Goal: Task Accomplishment & Management: Complete application form

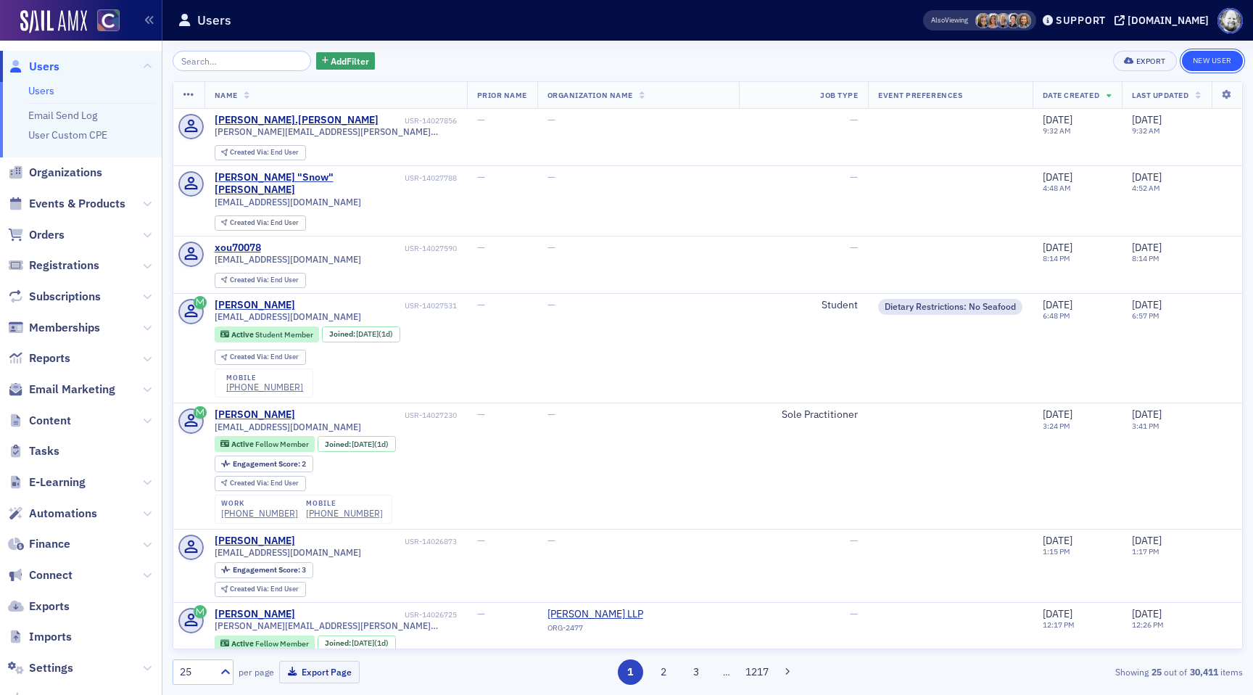
click at [1215, 60] on link "New User" at bounding box center [1212, 61] width 61 height 20
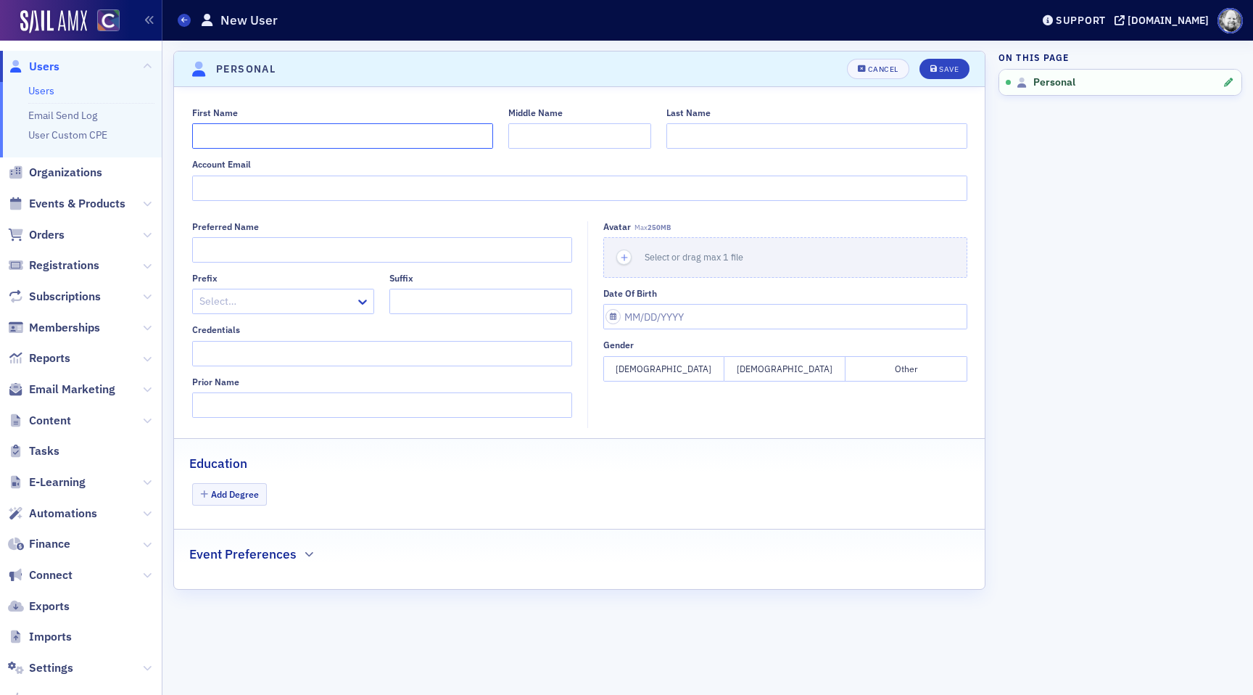
click at [320, 128] on input "First Name" at bounding box center [342, 135] width 301 height 25
paste input "Dan Baer"
type input "[PERSON_NAME]"
paste input "[PERSON_NAME]"
type input "[PERSON_NAME]"
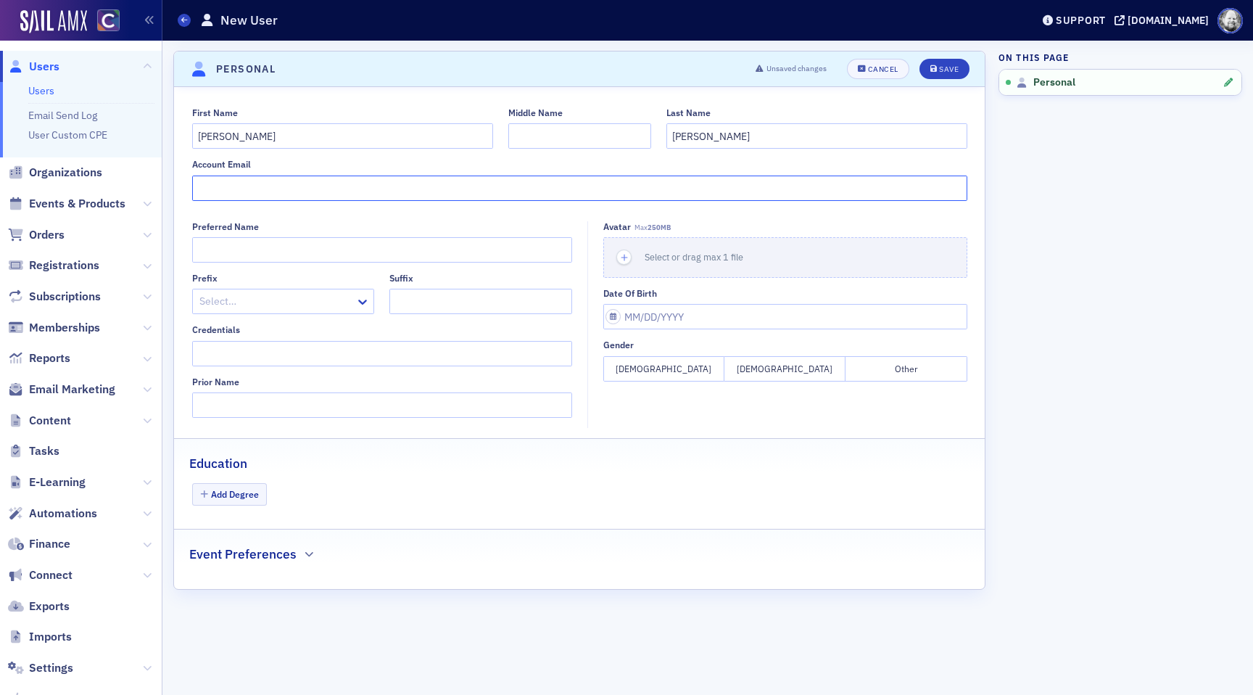
click at [254, 190] on input "Account Email" at bounding box center [579, 187] width 775 height 25
type input "[PERSON_NAME]"
click at [882, 67] on div "Cancel" at bounding box center [883, 69] width 30 height 8
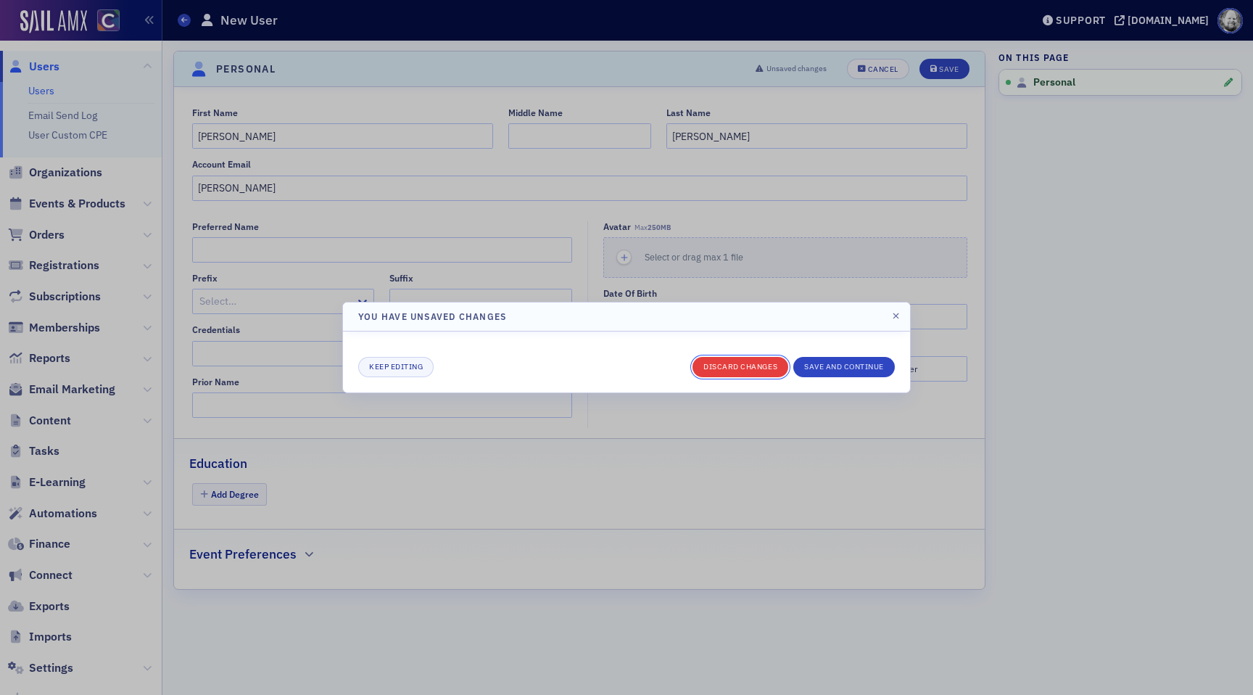
click at [715, 362] on button "Discard changes" at bounding box center [740, 367] width 96 height 20
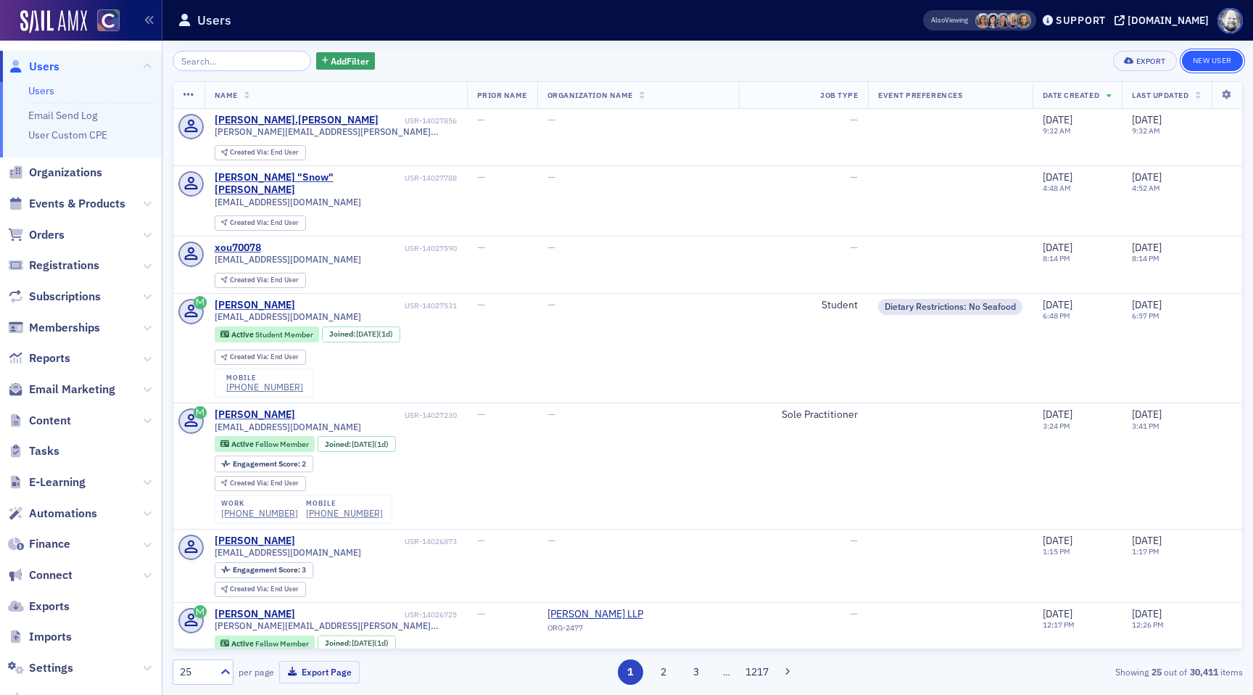
click at [1201, 64] on link "New User" at bounding box center [1212, 61] width 61 height 20
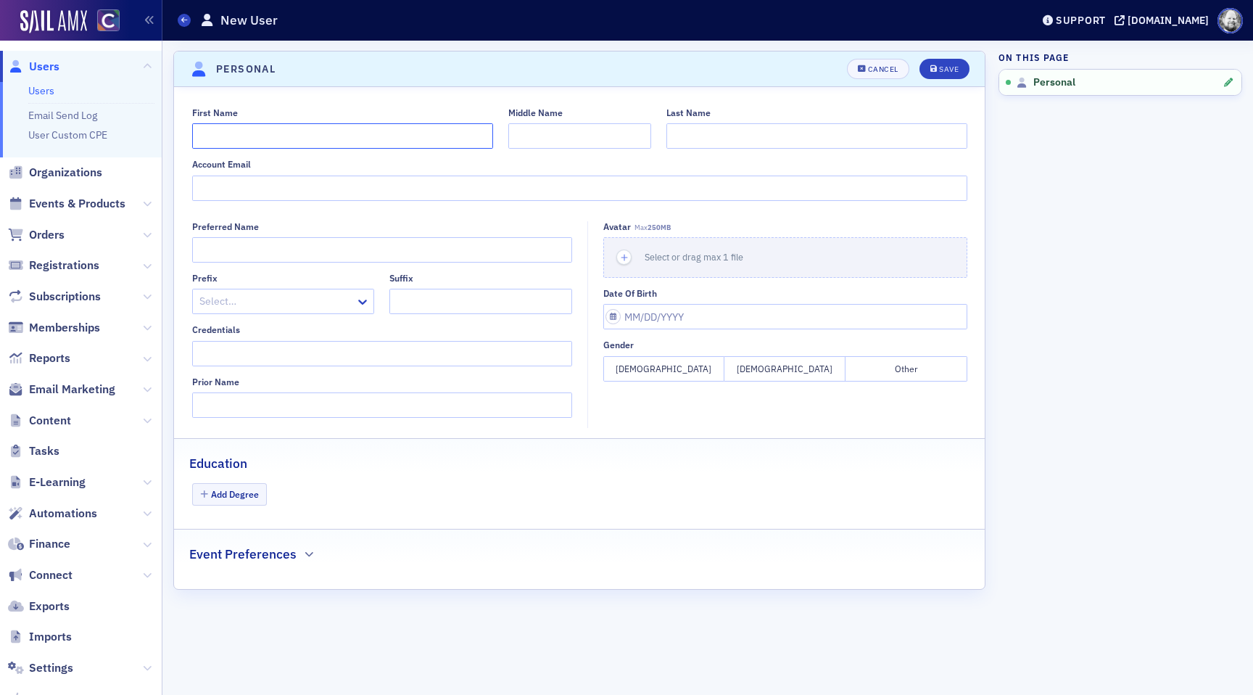
click at [374, 134] on input "First Name" at bounding box center [342, 135] width 301 height 25
type input "[PERSON_NAME]"
paste input "M<nFUA>RLC%55hS>"
type input "M<nFUA>RLC%55hS>"
paste input "[PERSON_NAME]"
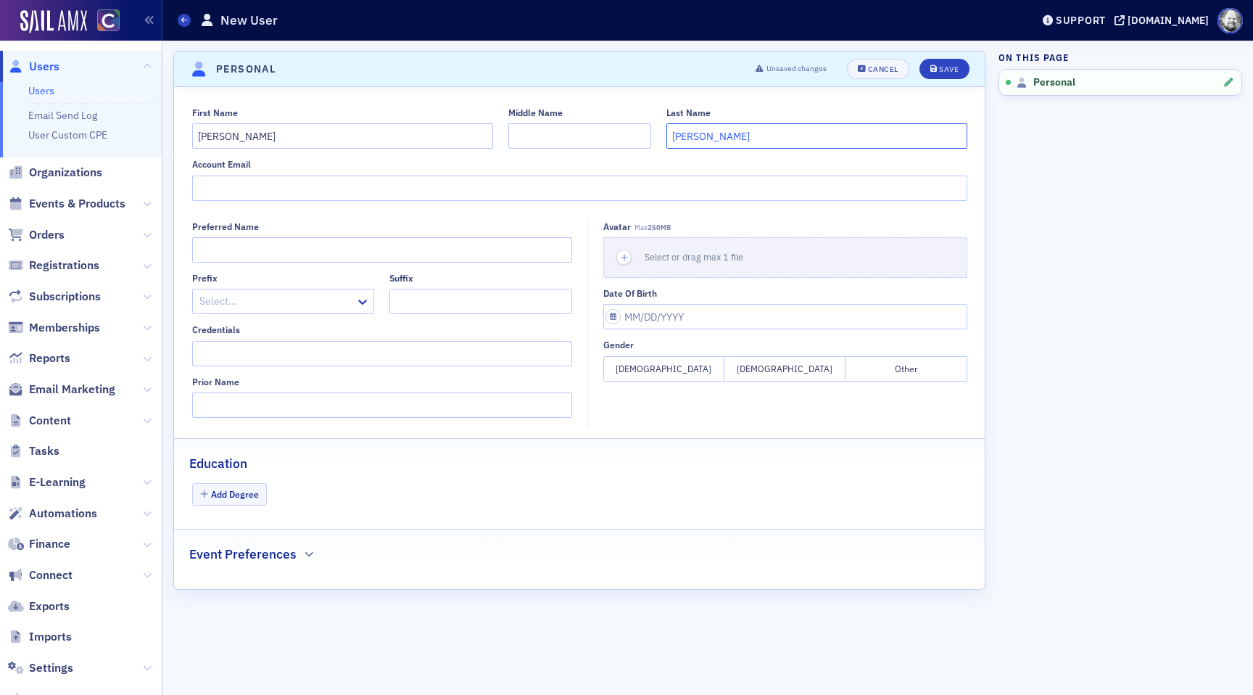
type input "[PERSON_NAME]"
click at [245, 185] on input "Account Email" at bounding box center [579, 187] width 775 height 25
type input "[PERSON_NAME][EMAIL_ADDRESS][DOMAIN_NAME]"
click at [949, 76] on button "Save" at bounding box center [944, 69] width 50 height 20
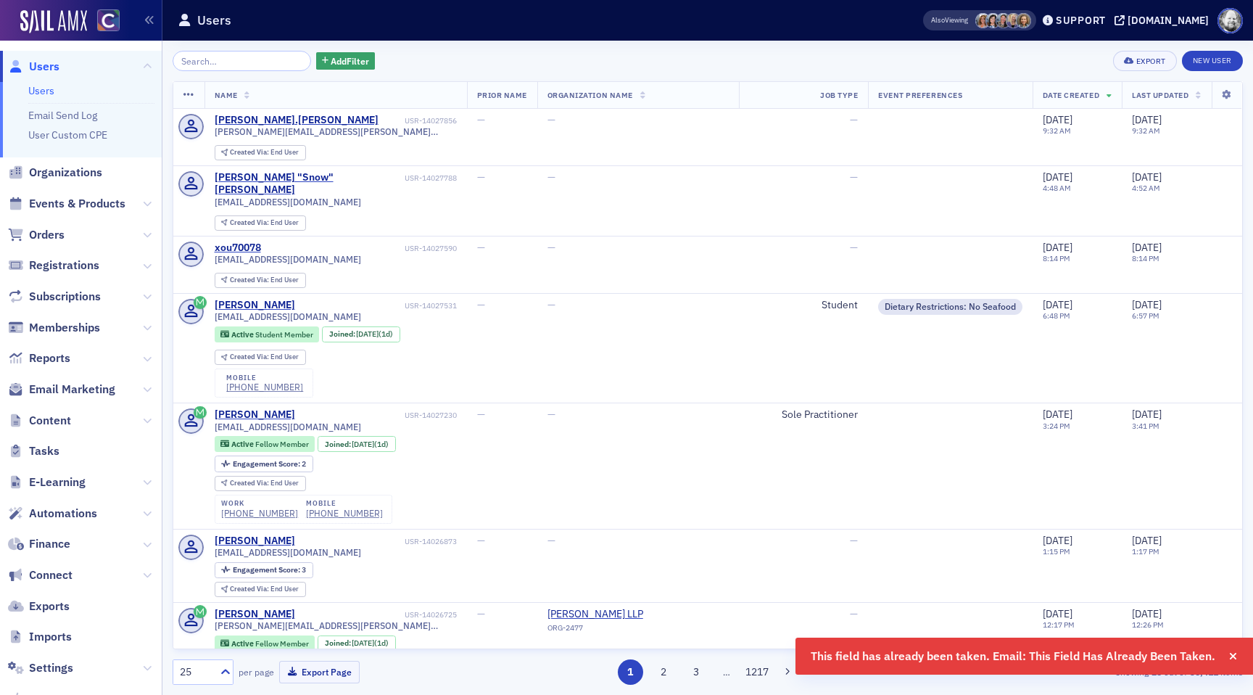
click at [238, 65] on input "search" at bounding box center [242, 61] width 138 height 20
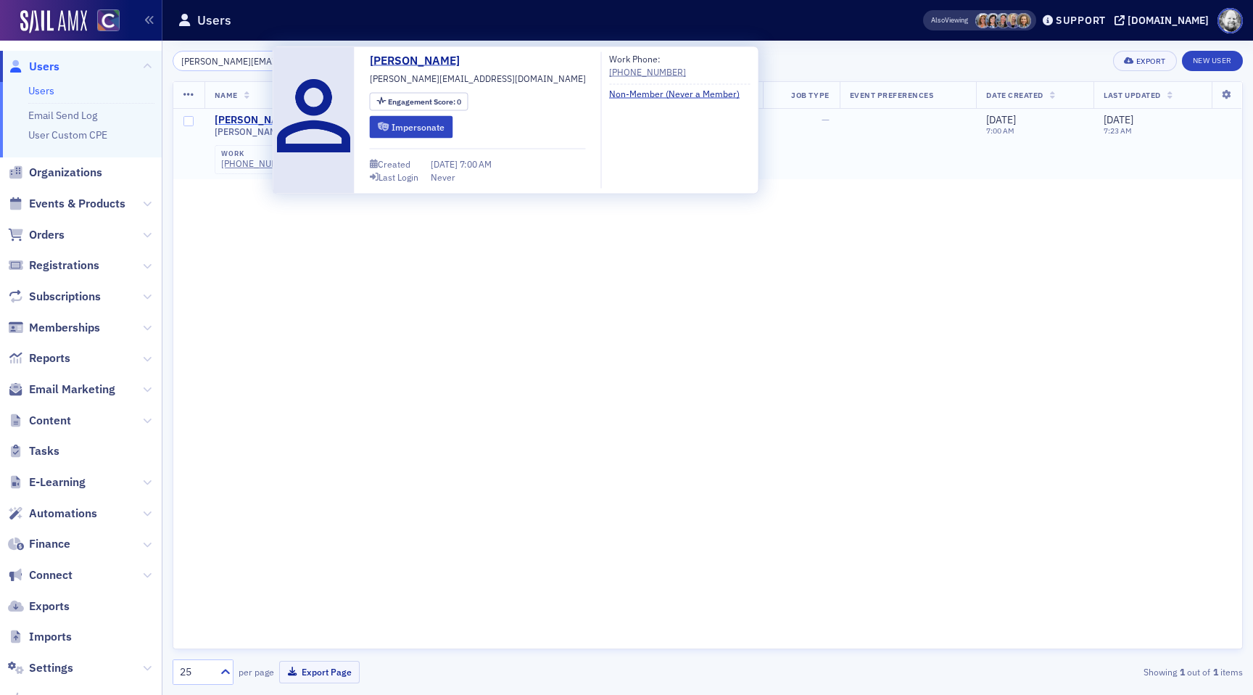
type input "[PERSON_NAME][EMAIL_ADDRESS][DOMAIN_NAME]"
click at [243, 120] on div "[PERSON_NAME]" at bounding box center [255, 120] width 80 height 13
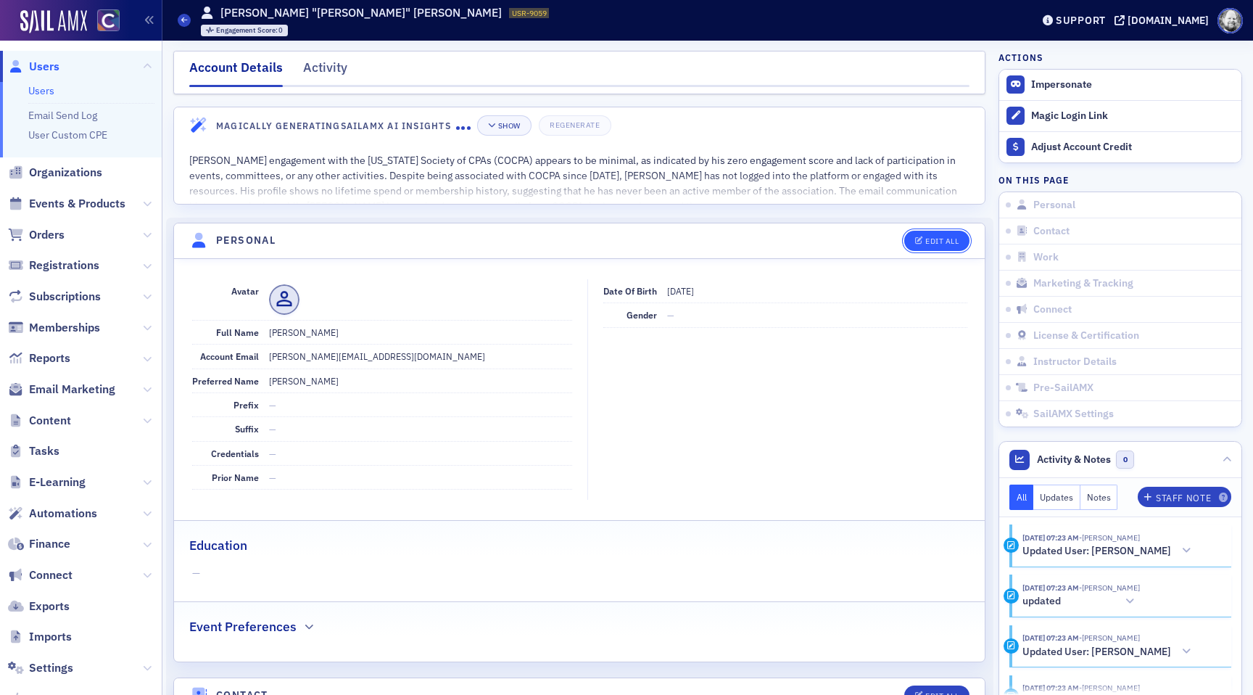
click at [939, 247] on button "Edit All" at bounding box center [936, 241] width 65 height 20
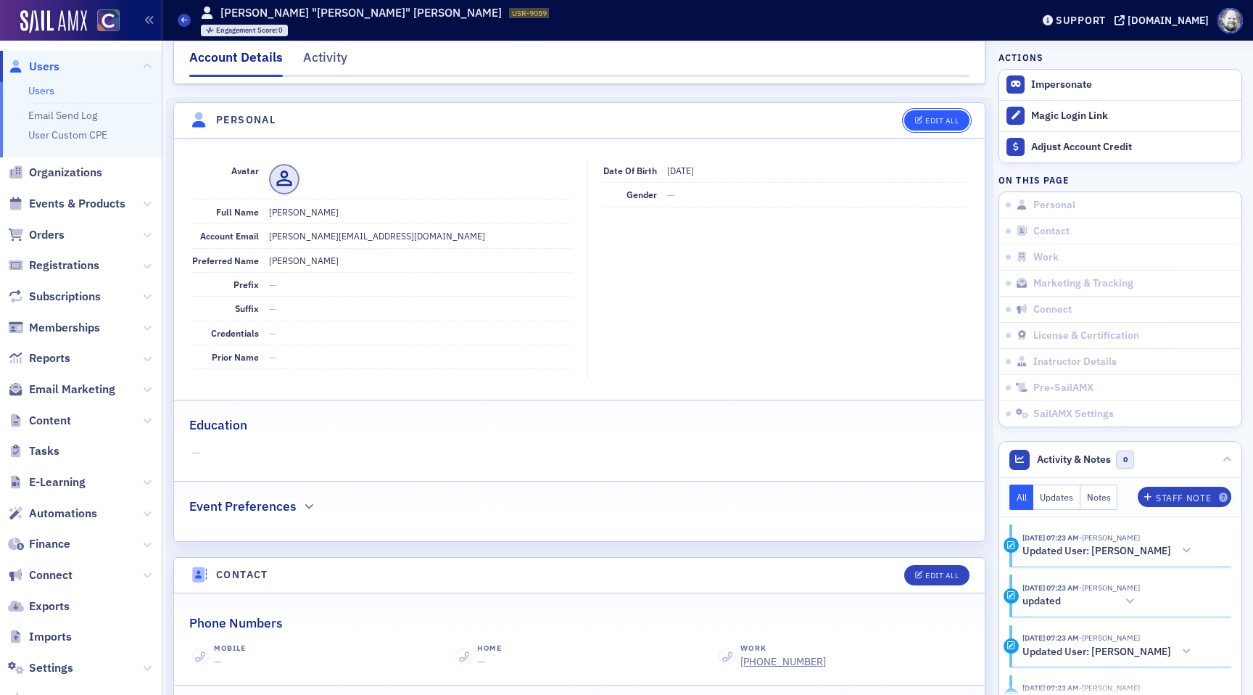
scroll to position [138, 0]
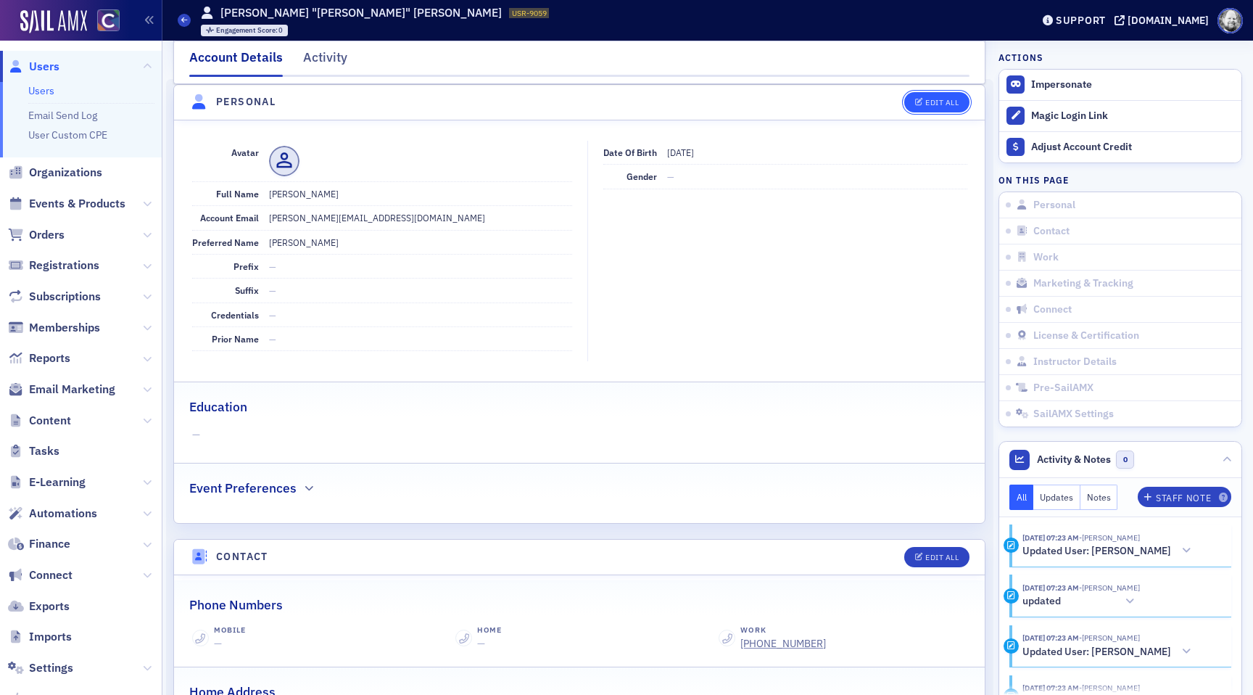
click at [942, 105] on div "Edit All" at bounding box center [941, 103] width 33 height 8
click at [935, 106] on div "Edit All" at bounding box center [941, 103] width 33 height 8
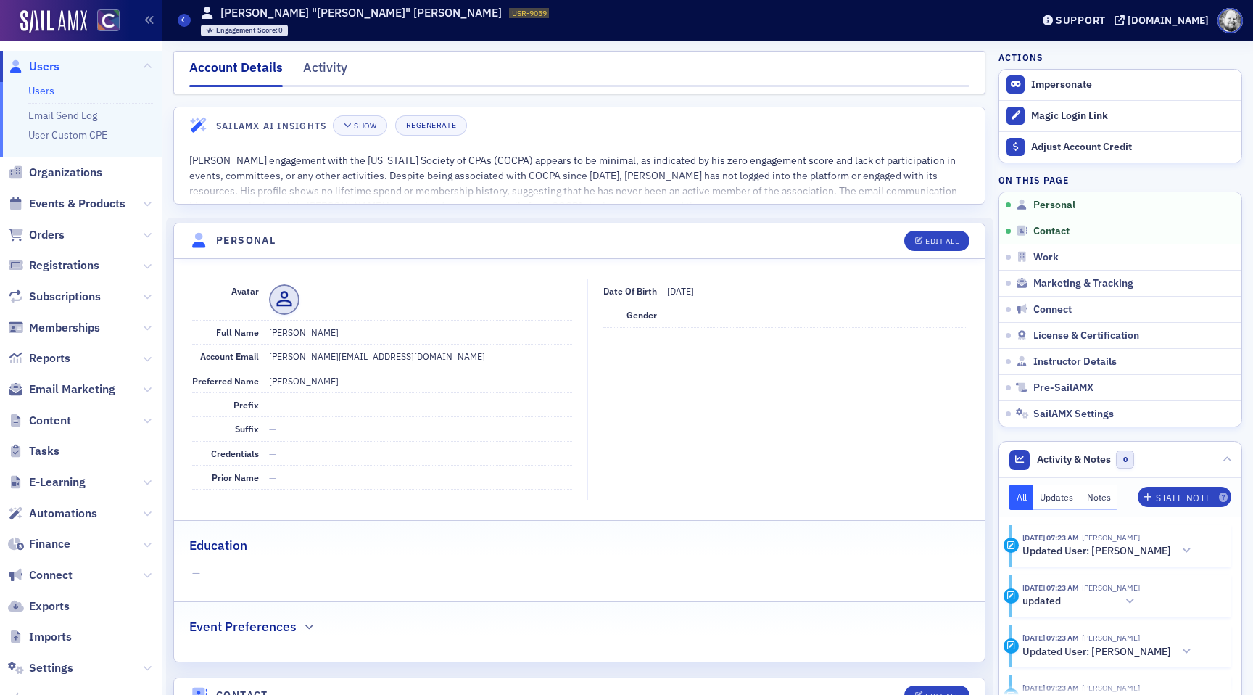
click at [930, 227] on header "Personal Edit All" at bounding box center [579, 241] width 811 height 36
click at [930, 235] on button "Edit All" at bounding box center [936, 241] width 65 height 20
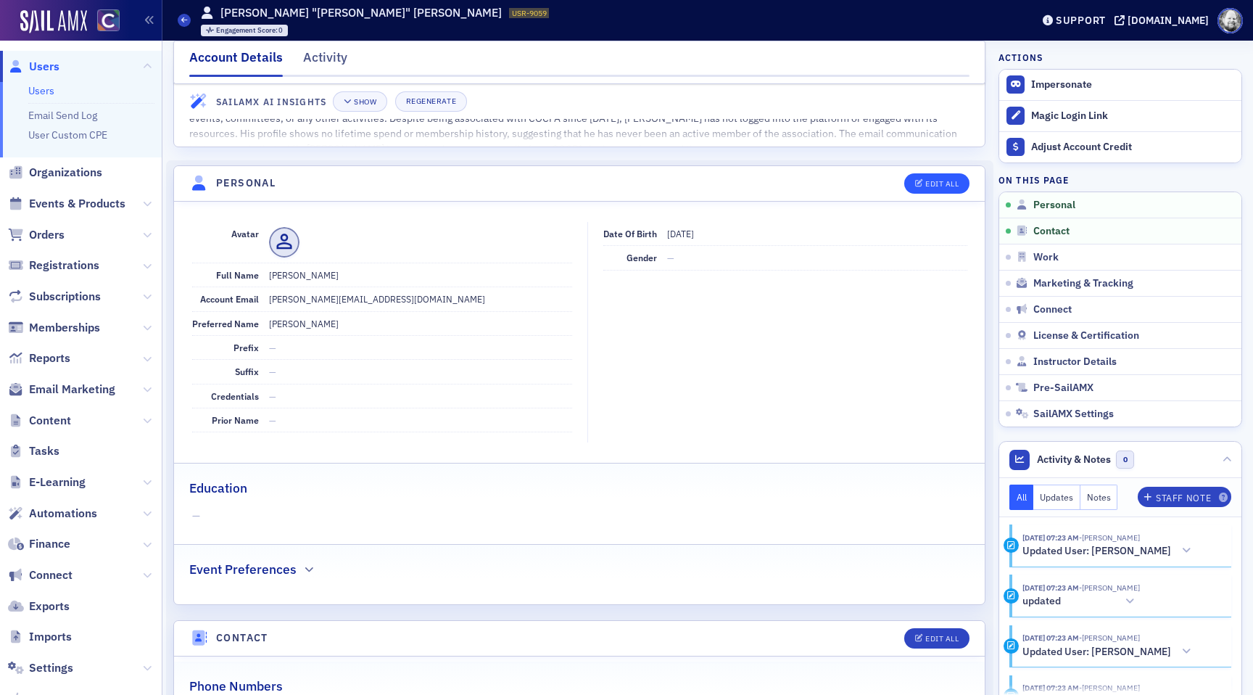
select select "US"
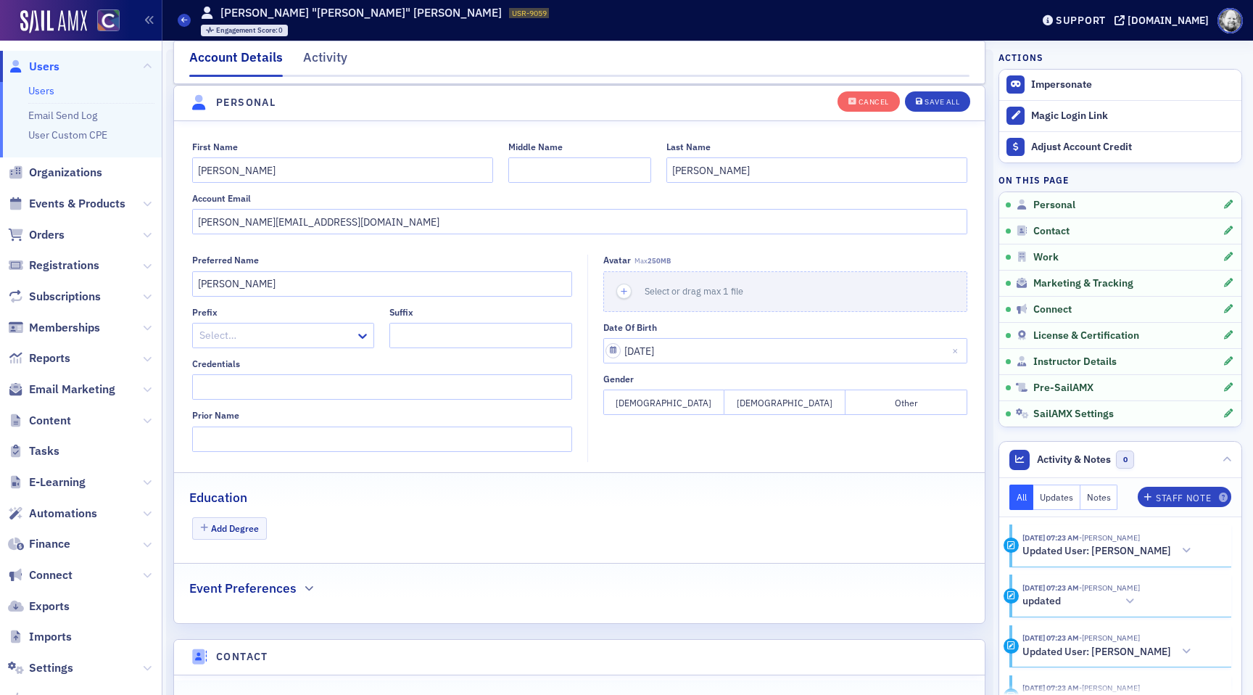
scroll to position [169, 0]
click at [872, 103] on div "Cancel" at bounding box center [874, 102] width 30 height 8
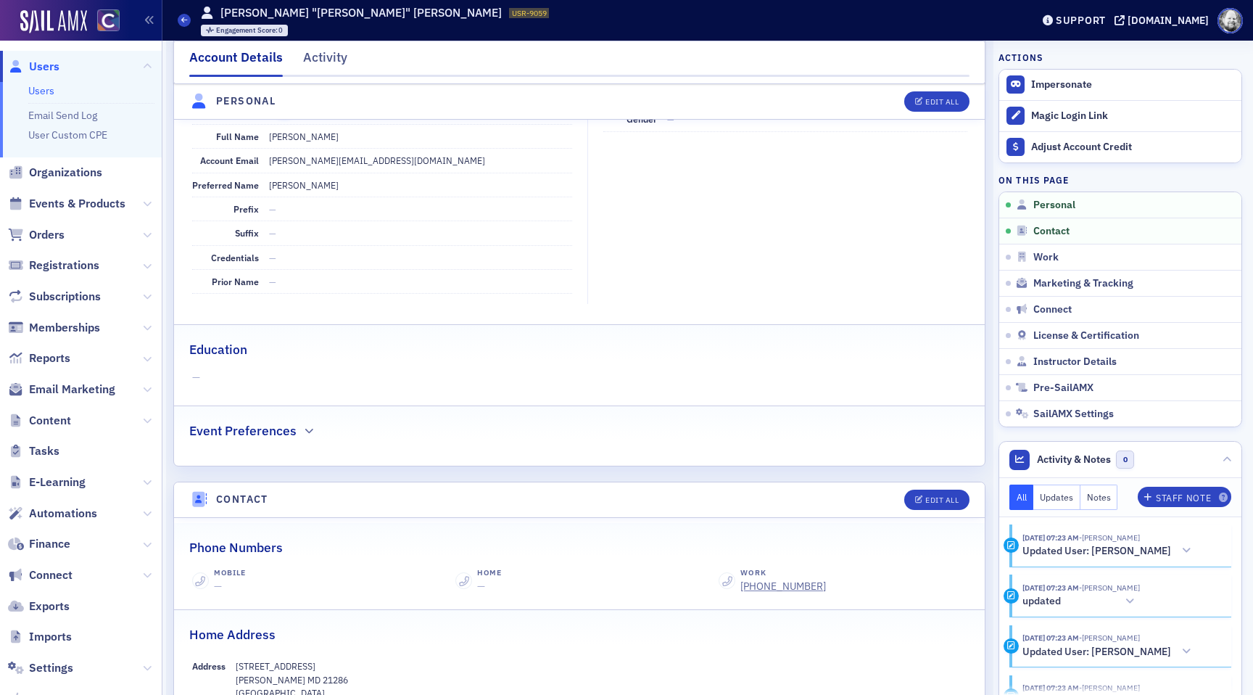
scroll to position [0, 0]
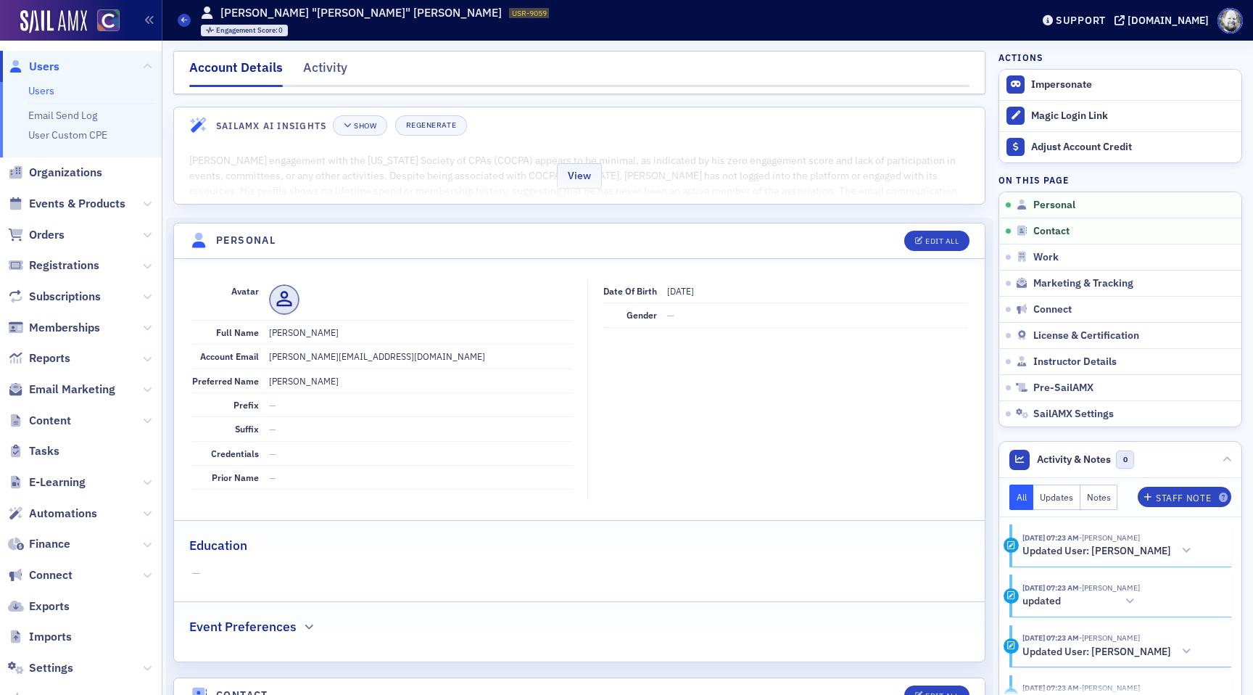
click at [605, 188] on div "View" at bounding box center [579, 173] width 811 height 61
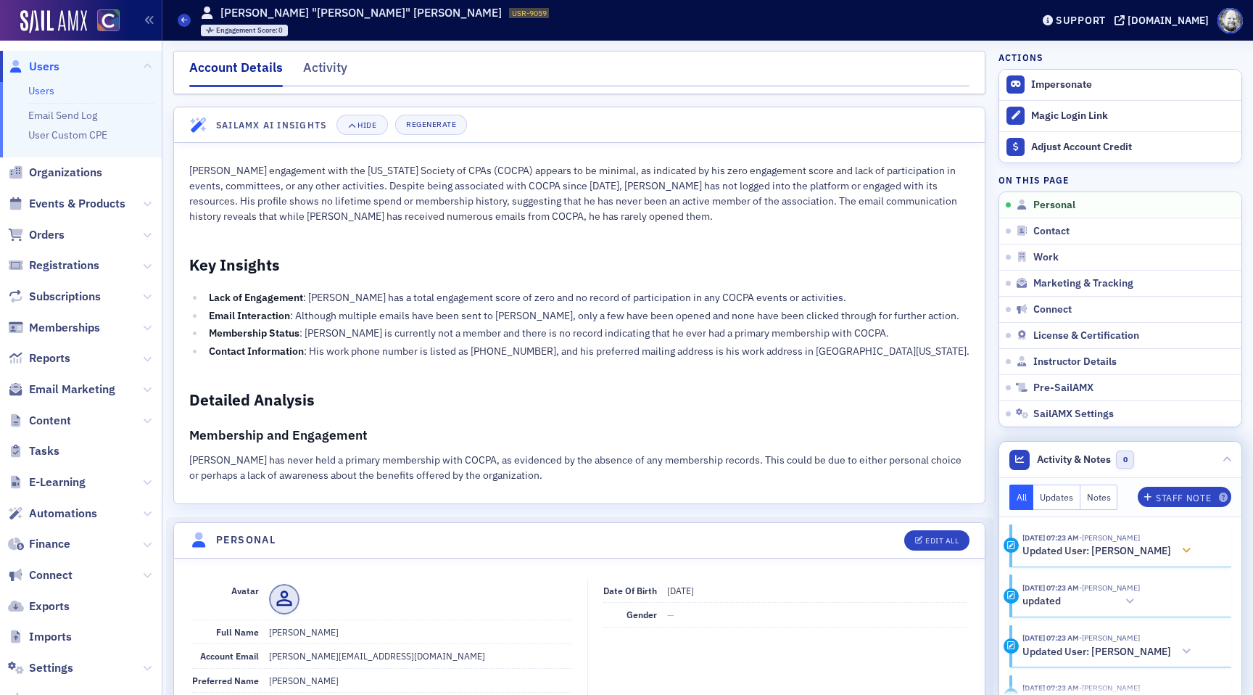
click at [1149, 555] on h5 "Updated User: [PERSON_NAME]" at bounding box center [1096, 551] width 149 height 13
click at [1182, 551] on icon at bounding box center [1186, 550] width 9 height 10
click at [1140, 602] on div at bounding box center [1130, 601] width 20 height 15
click at [1134, 602] on icon at bounding box center [1129, 601] width 9 height 10
click at [1182, 648] on icon at bounding box center [1186, 651] width 9 height 10
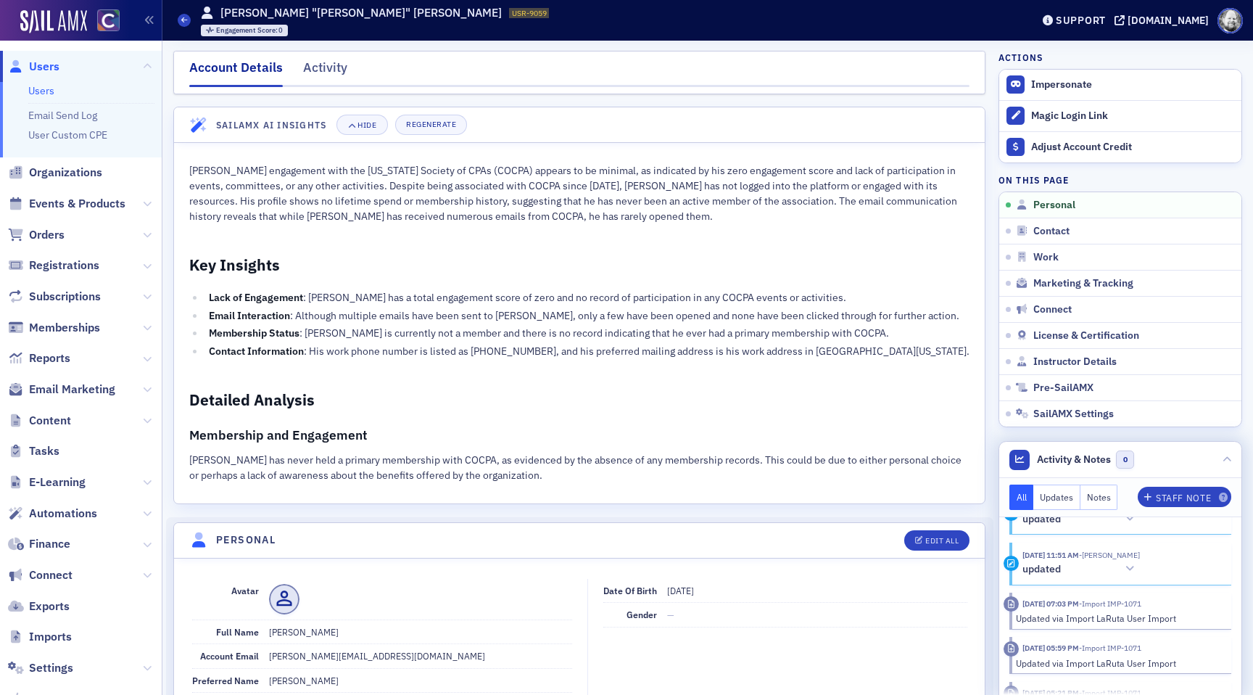
scroll to position [204, 0]
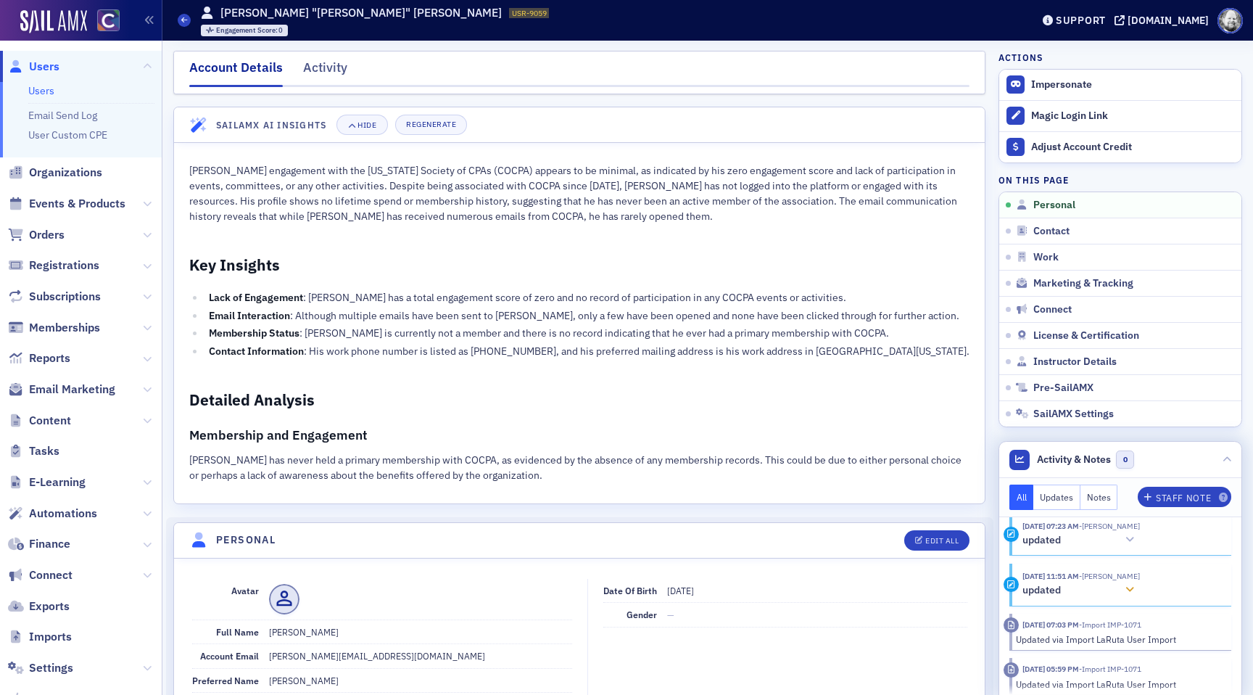
click at [1140, 582] on div at bounding box center [1130, 589] width 20 height 15
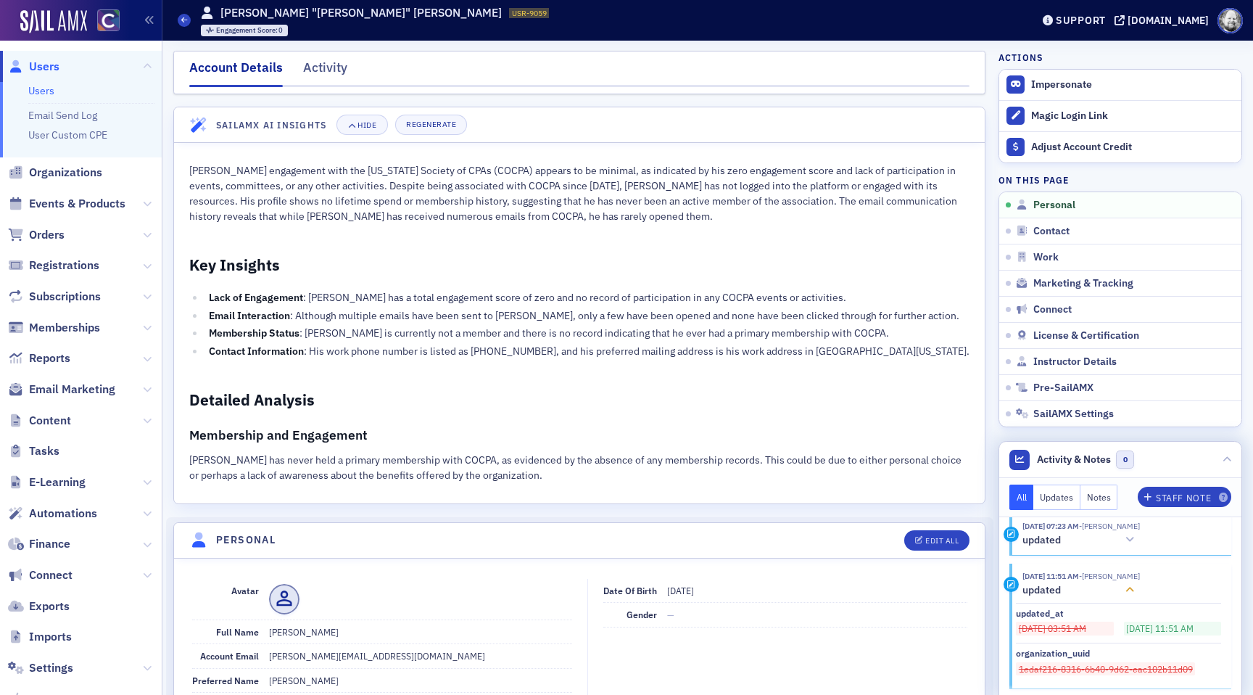
click at [1134, 586] on icon at bounding box center [1129, 589] width 9 height 10
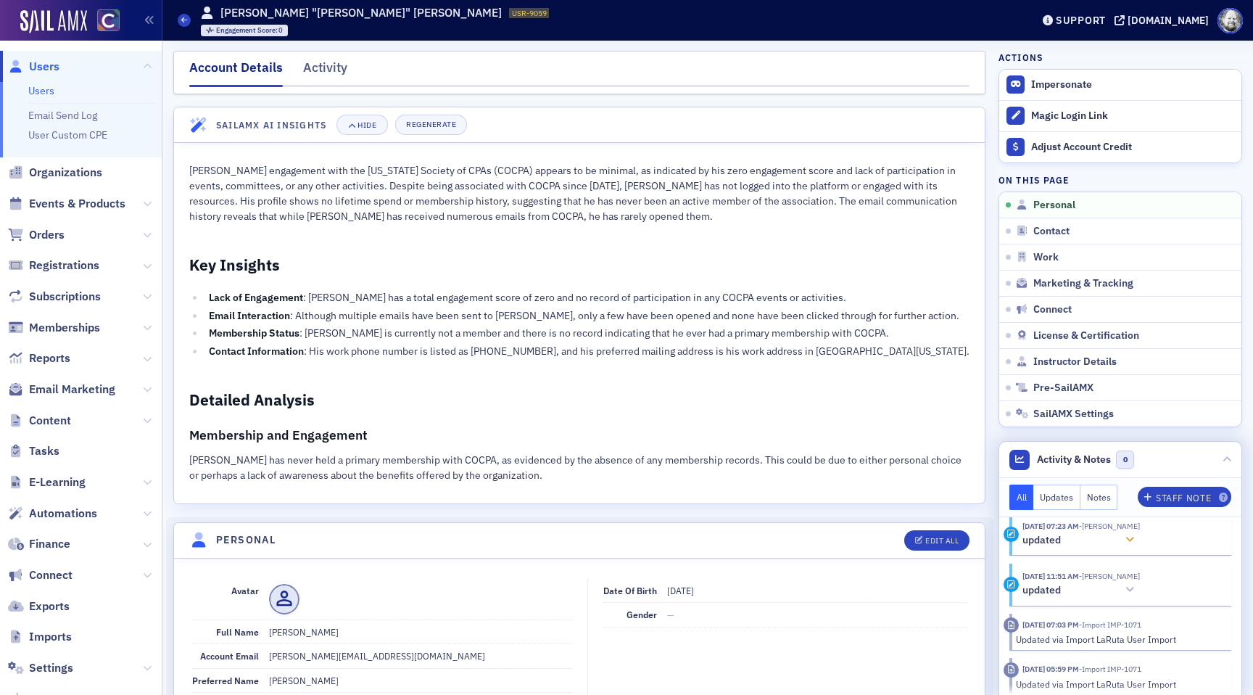
click at [1140, 545] on div at bounding box center [1130, 539] width 20 height 15
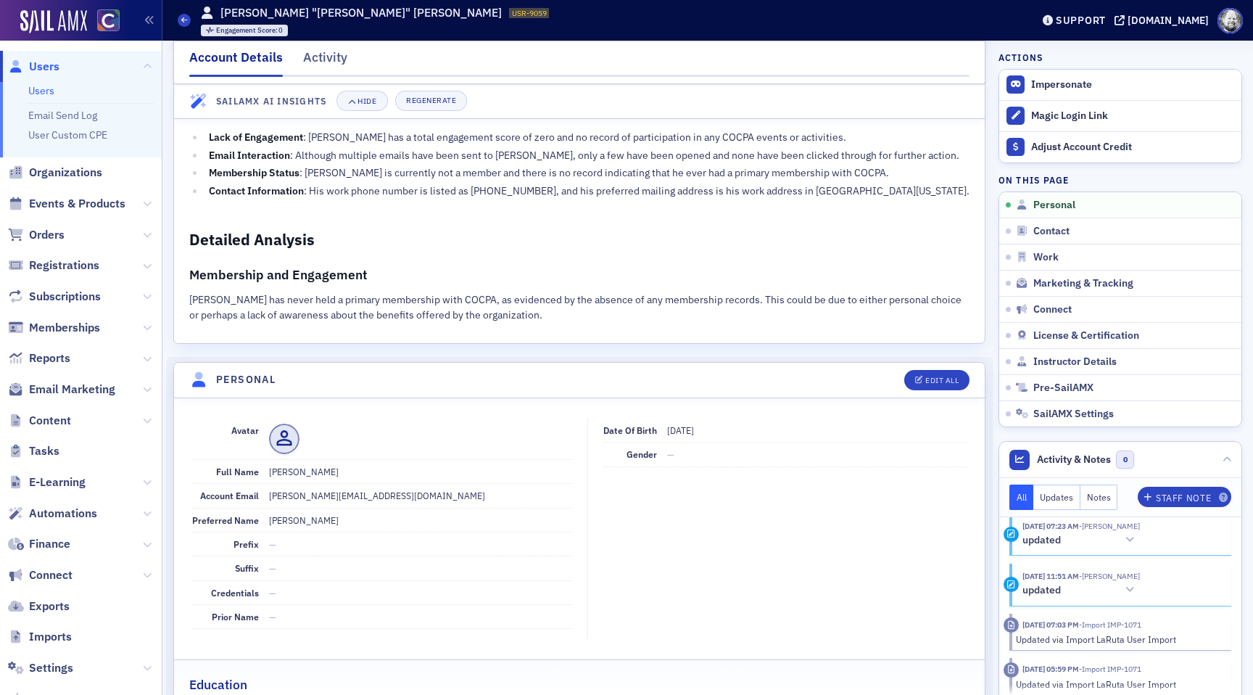
scroll to position [162, 0]
click at [927, 378] on div "Edit All" at bounding box center [941, 378] width 33 height 8
select select "US"
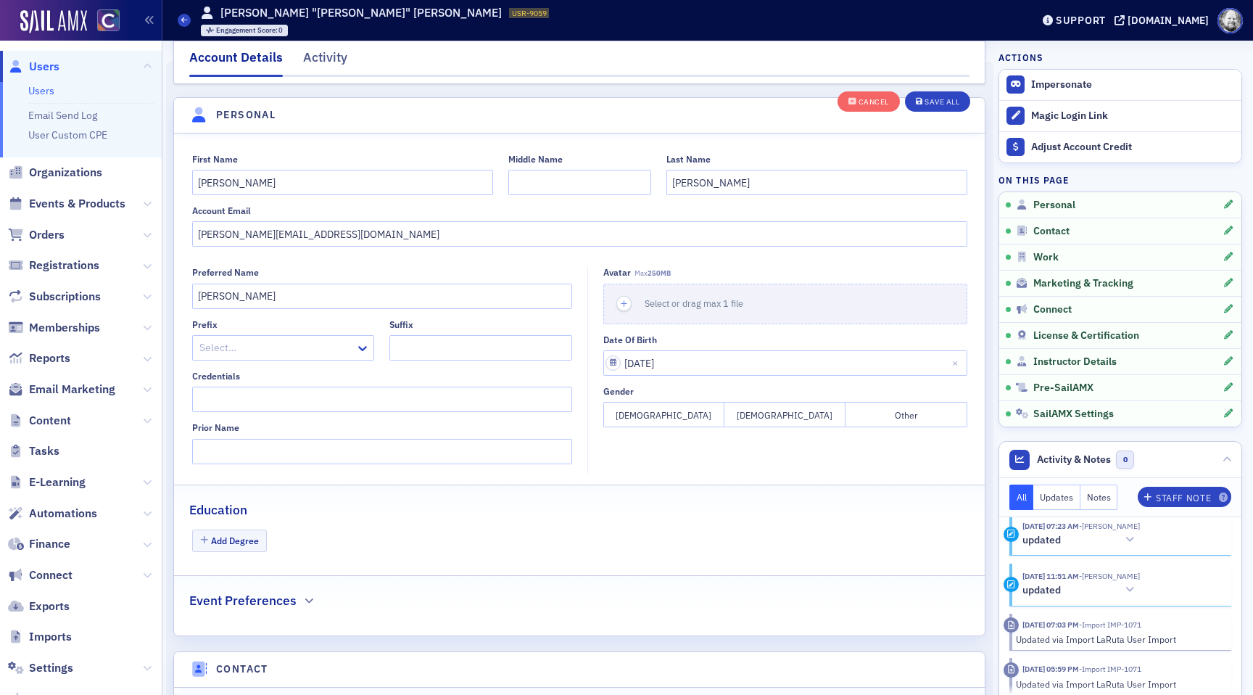
scroll to position [468, 0]
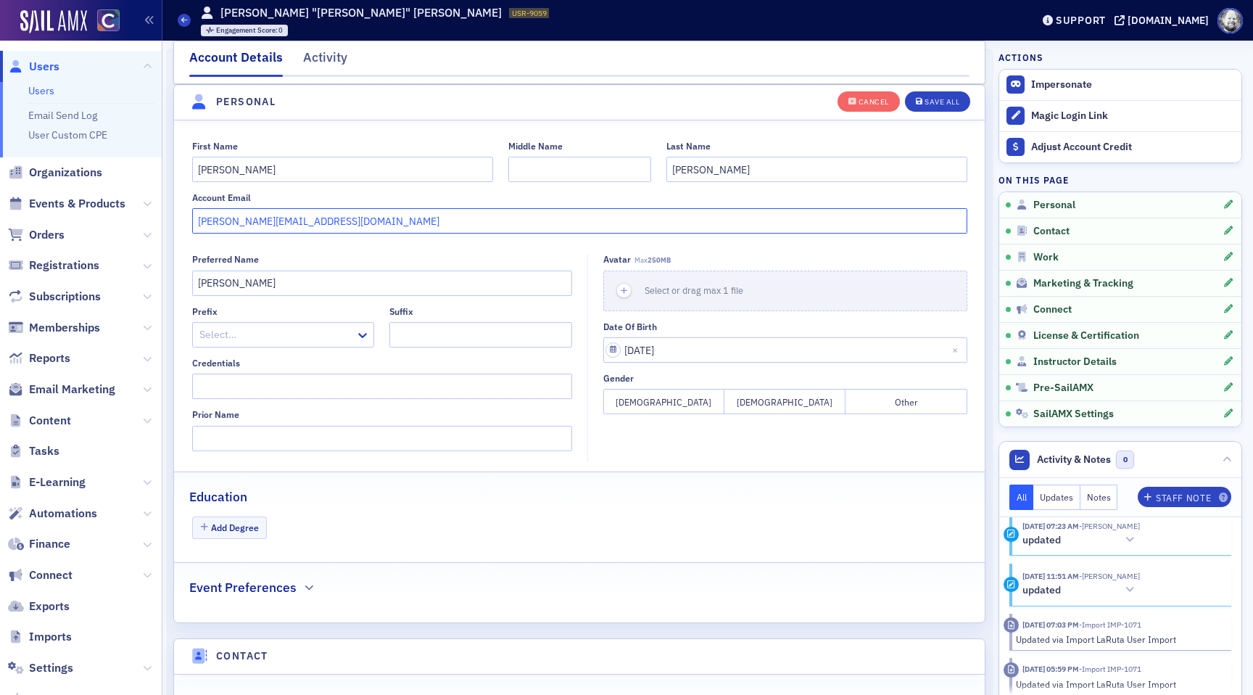
click at [300, 226] on input "[PERSON_NAME][EMAIL_ADDRESS][DOMAIN_NAME]" at bounding box center [579, 220] width 775 height 25
click at [943, 99] on div "Save All" at bounding box center [941, 102] width 35 height 8
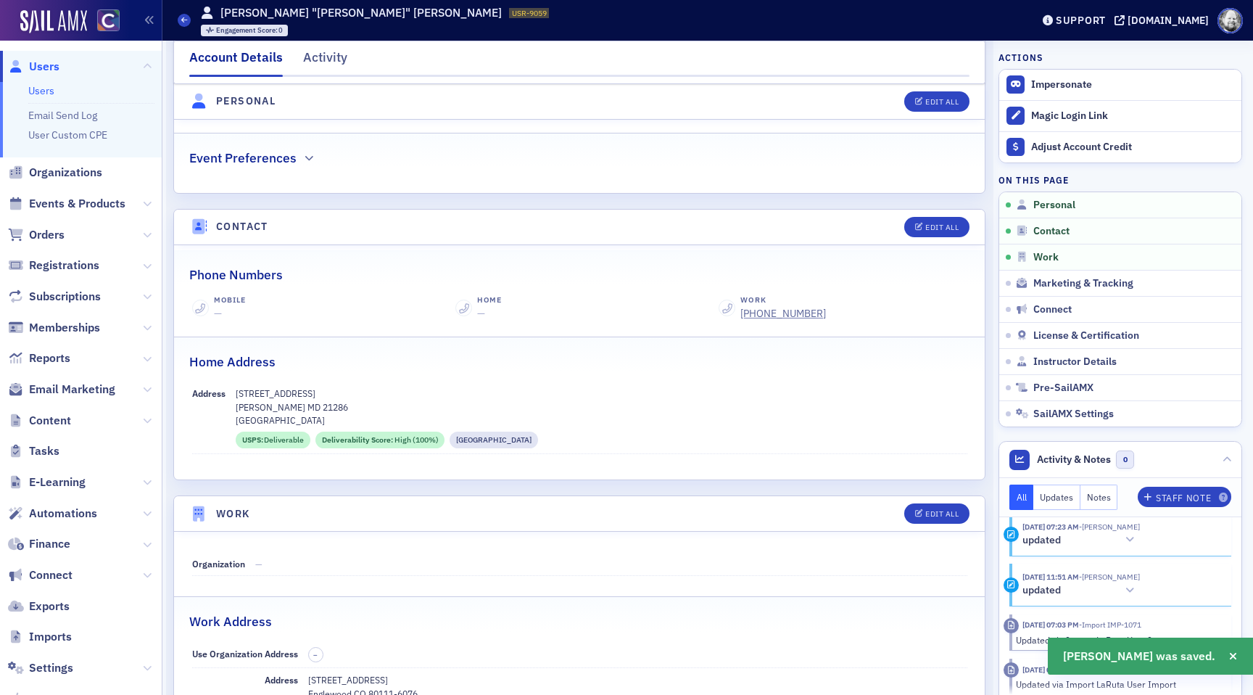
scroll to position [0, 0]
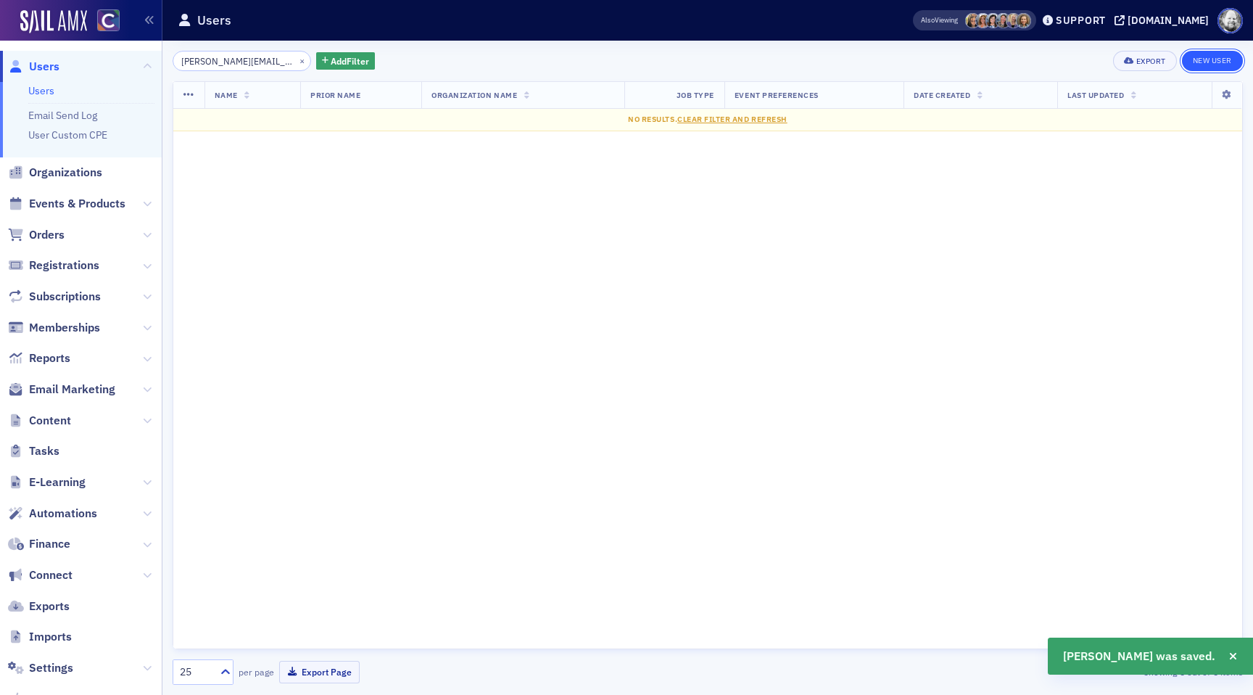
click at [1216, 54] on link "New User" at bounding box center [1212, 61] width 61 height 20
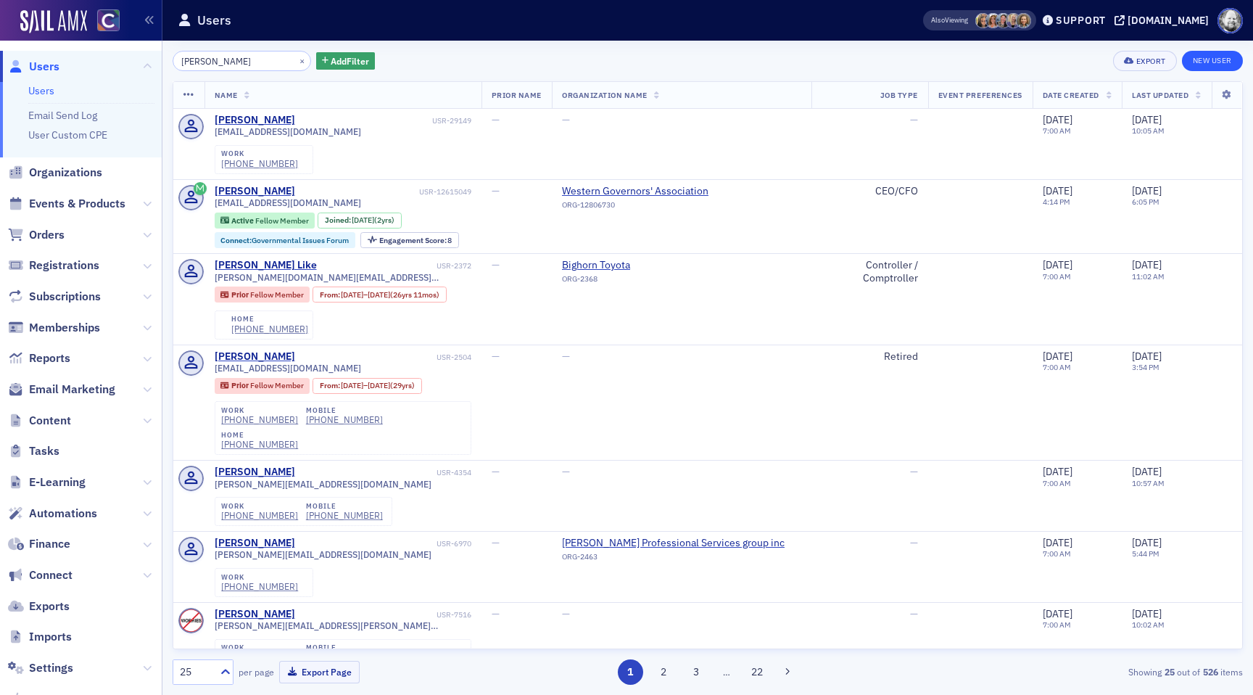
type input "[PERSON_NAME]"
click at [1200, 57] on link "New User" at bounding box center [1212, 61] width 61 height 20
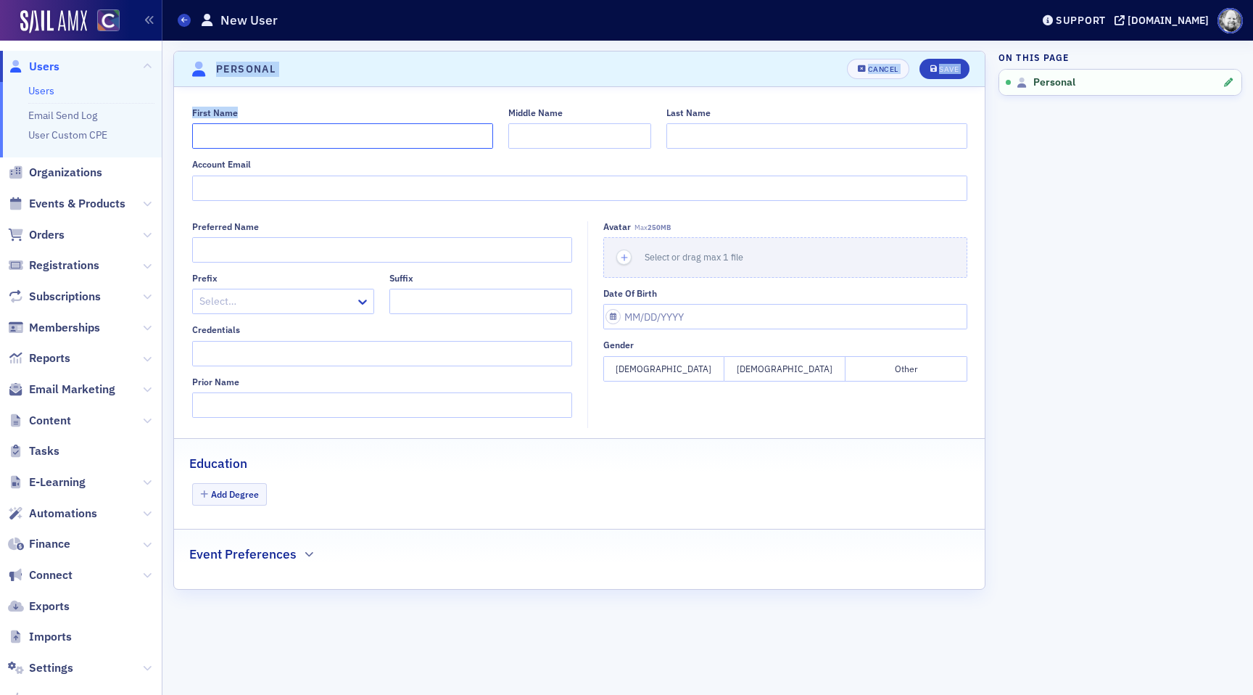
click at [401, 138] on input "First Name" at bounding box center [342, 135] width 301 height 25
type input "[PERSON_NAME]"
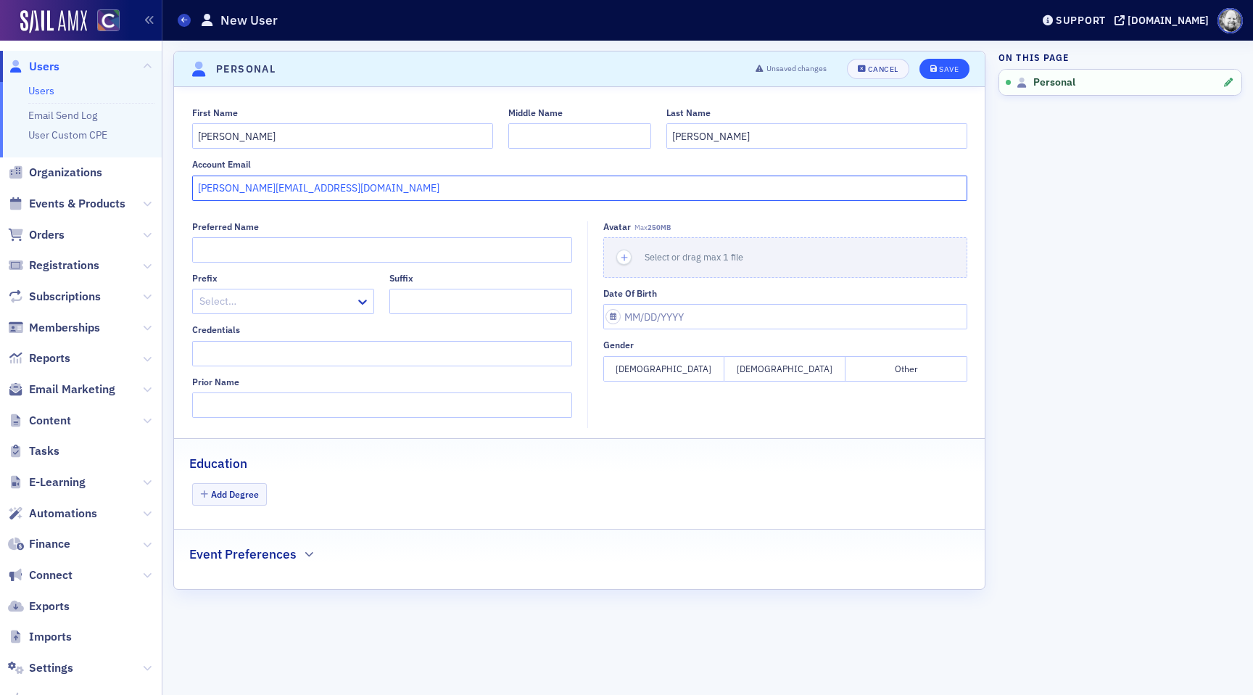
type input "[PERSON_NAME][EMAIL_ADDRESS][DOMAIN_NAME]"
click at [946, 71] on div "Save" at bounding box center [949, 69] width 20 height 8
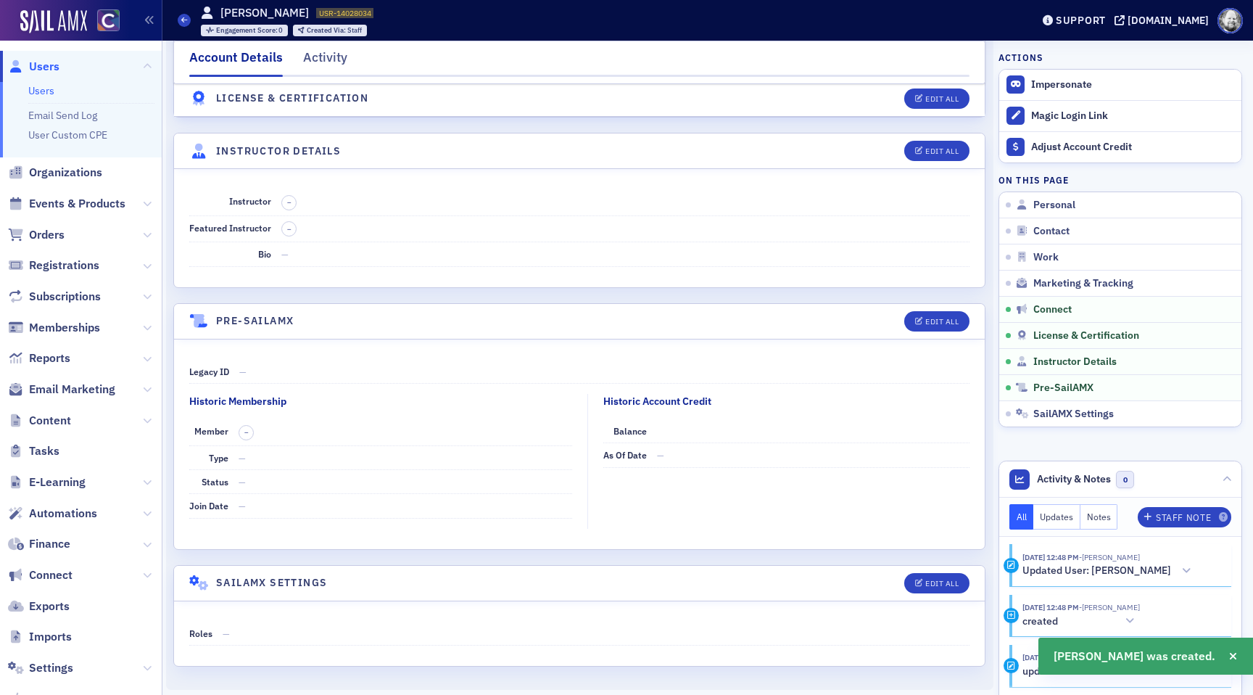
scroll to position [2586, 0]
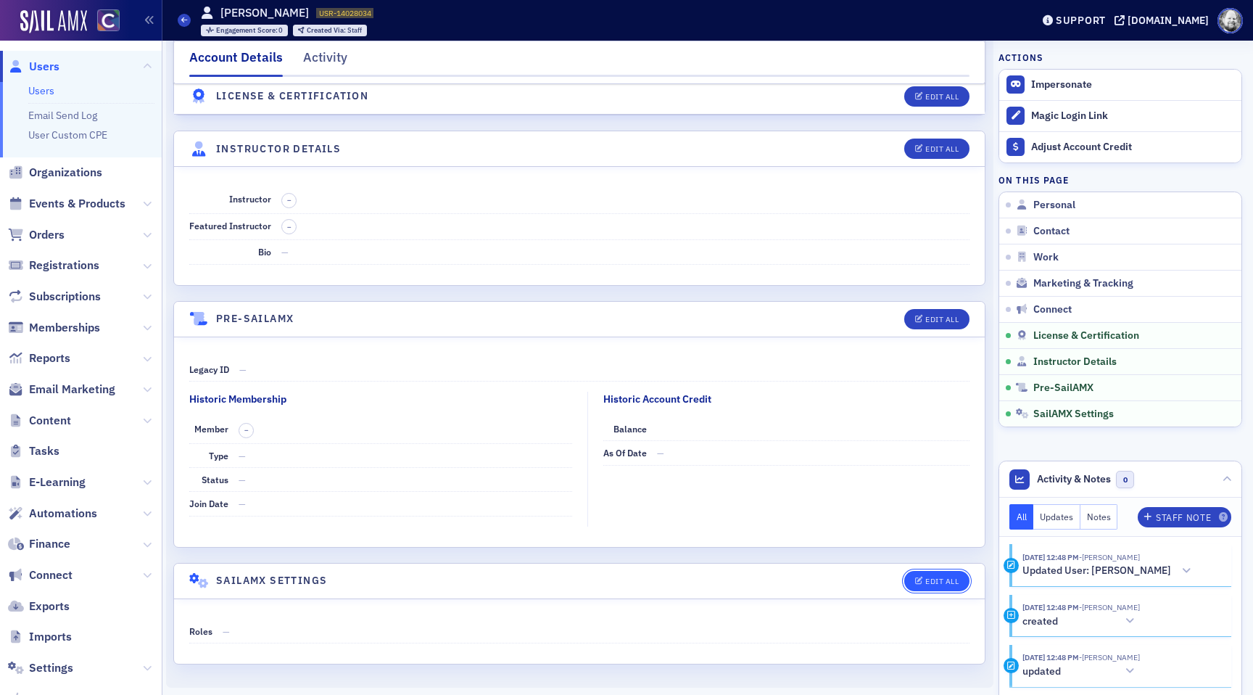
click at [939, 580] on div "Edit All" at bounding box center [941, 581] width 33 height 8
select select "US"
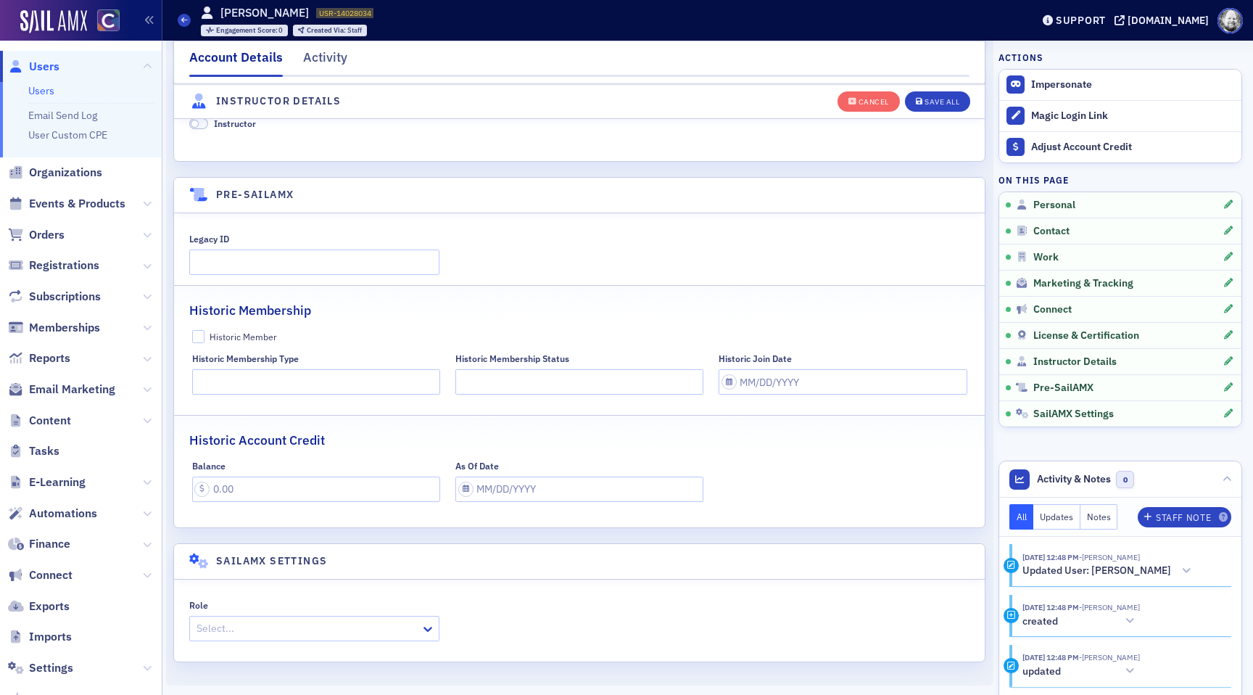
scroll to position [2934, 0]
click at [318, 621] on div at bounding box center [307, 628] width 224 height 18
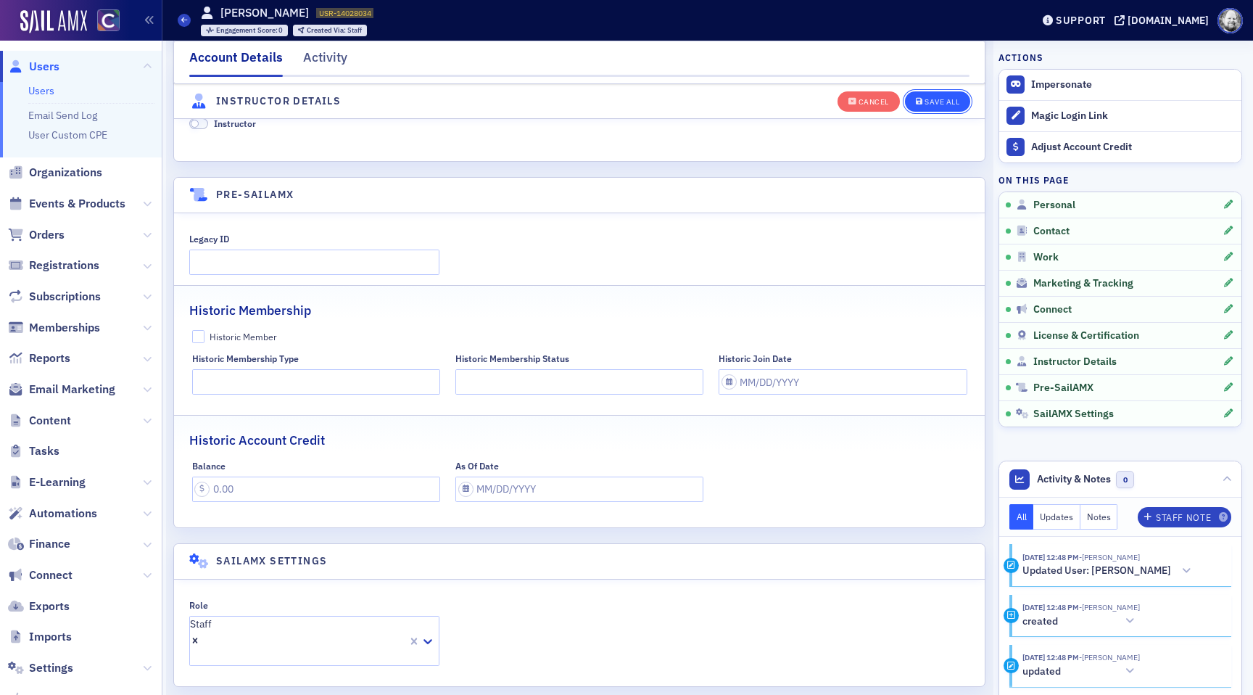
click at [961, 109] on button "Save All" at bounding box center [937, 101] width 65 height 20
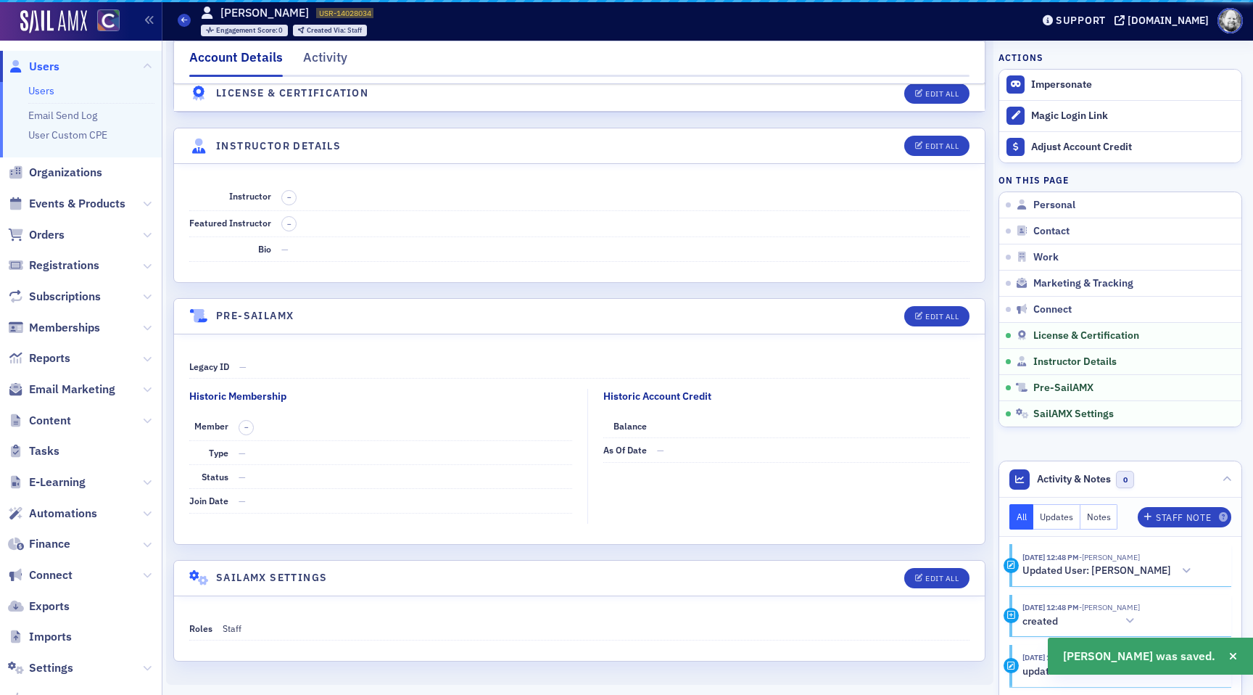
scroll to position [2586, 0]
